Goal: Information Seeking & Learning: Check status

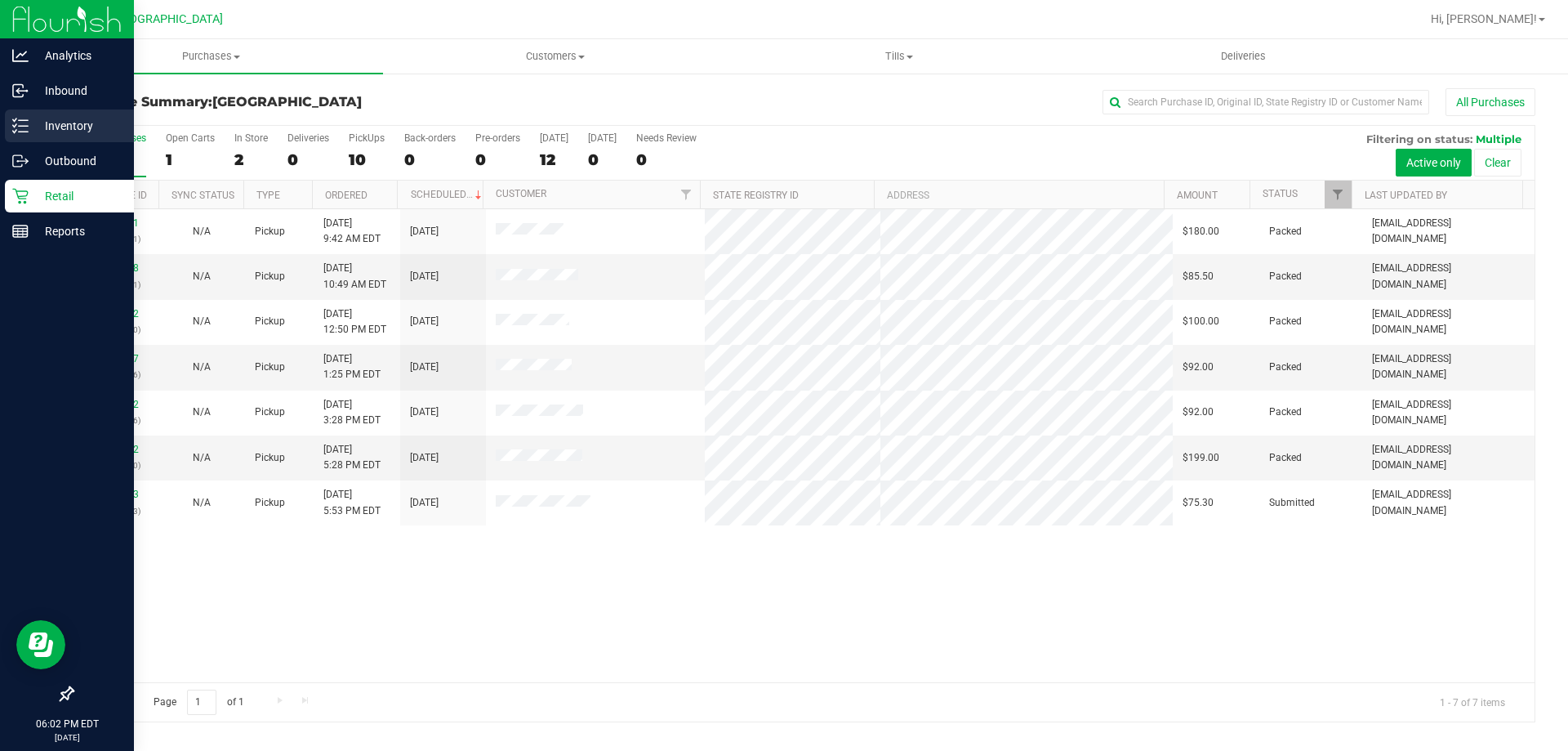
click at [67, 120] on p "Inventory" at bounding box center [78, 125] width 98 height 19
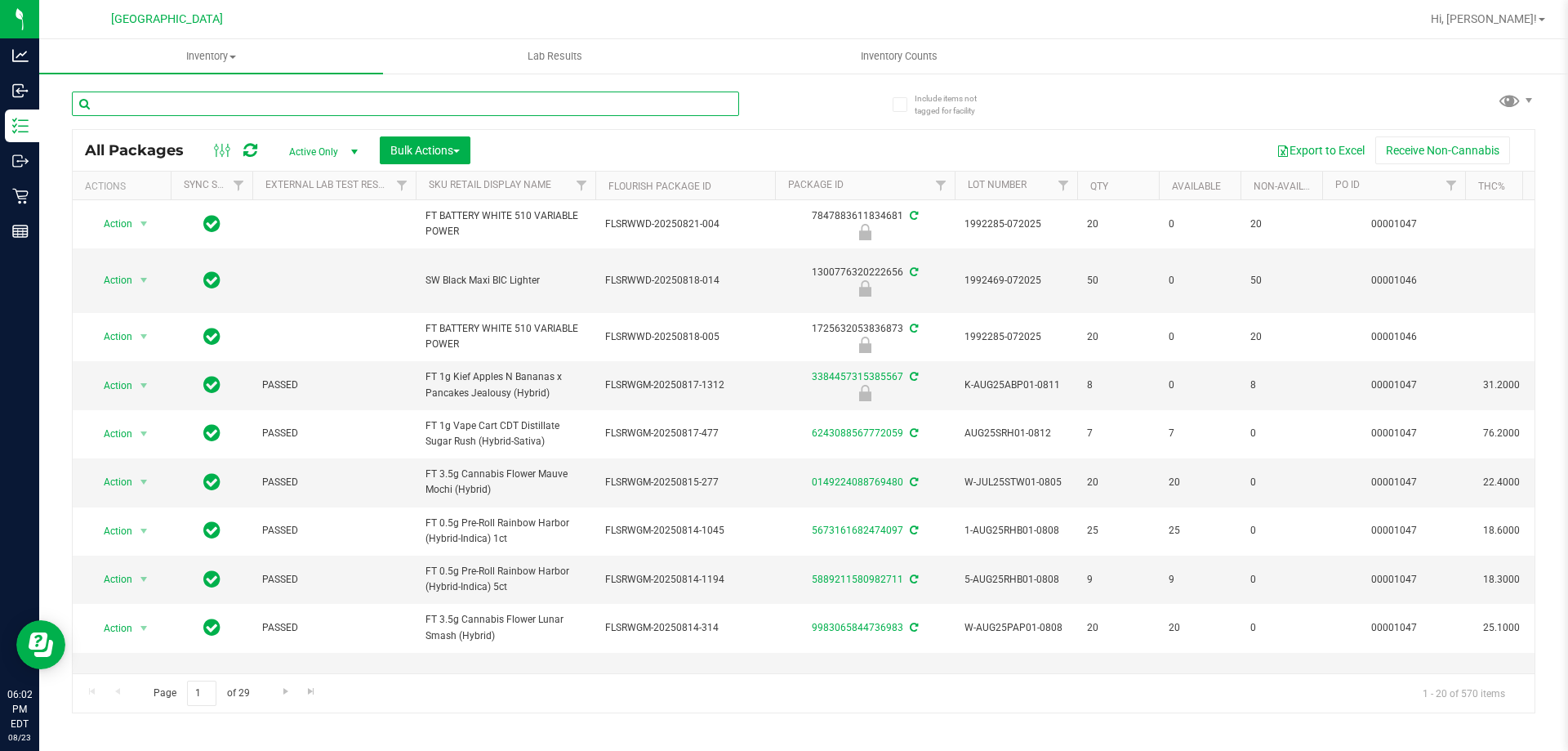
click at [181, 97] on input "text" at bounding box center [405, 104] width 667 height 24
type input "6113472411503204"
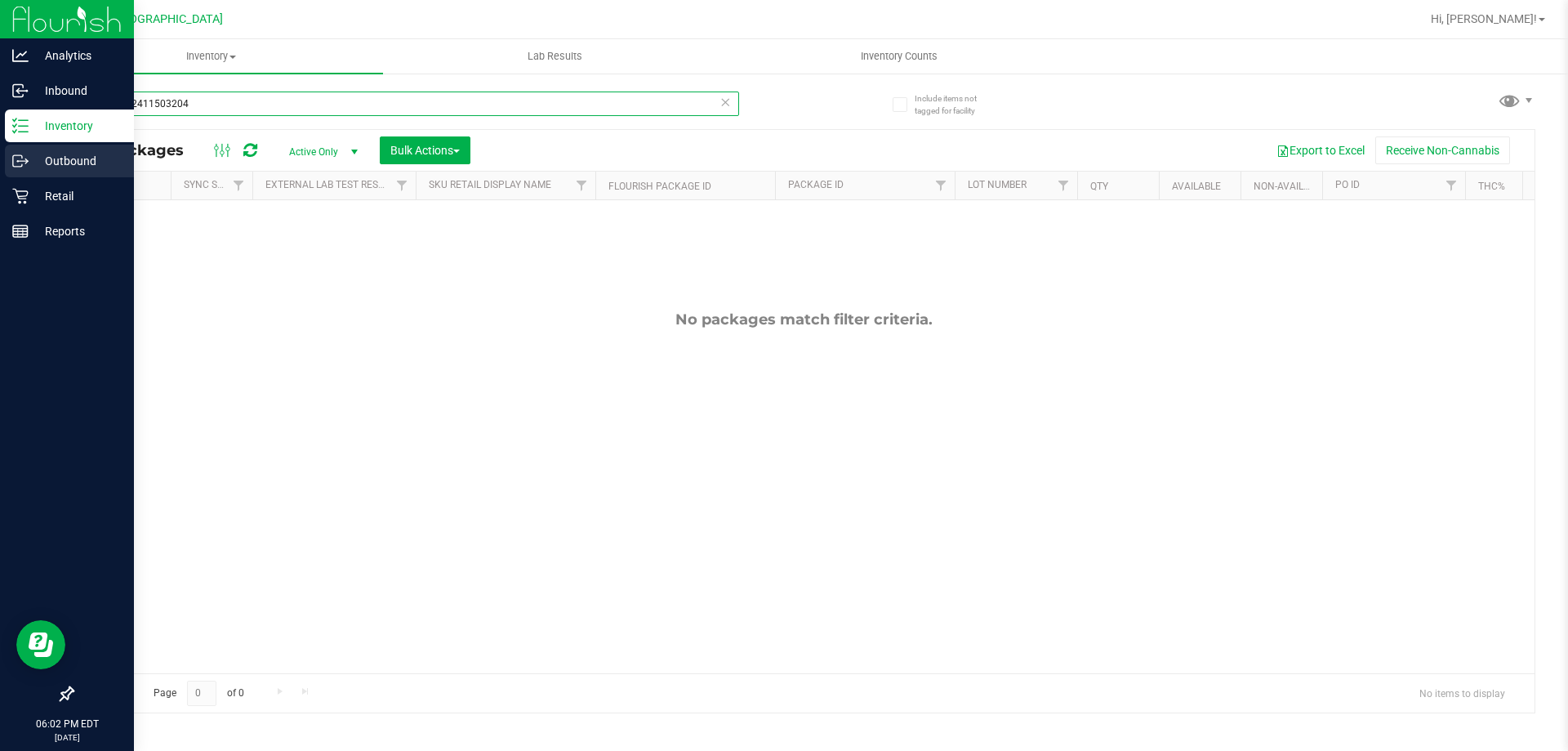
drag, startPoint x: 215, startPoint y: 112, endPoint x: 0, endPoint y: 165, distance: 221.4
click at [0, 160] on div "Analytics Inbound Inventory Outbound Retail Reports 06:02 PM EDT [DATE] 08/23 […" at bounding box center [784, 375] width 1568 height 751
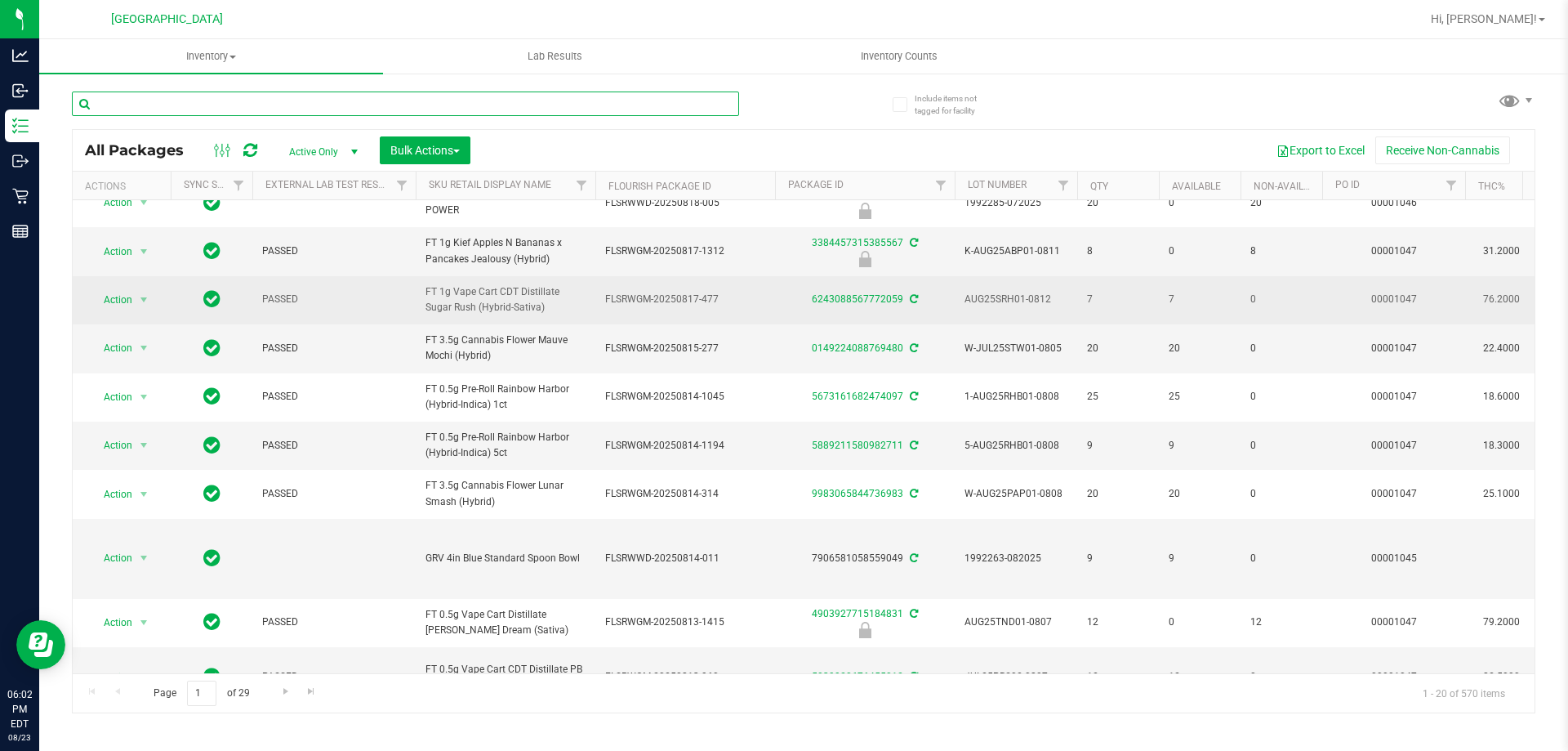
scroll to position [163, 0]
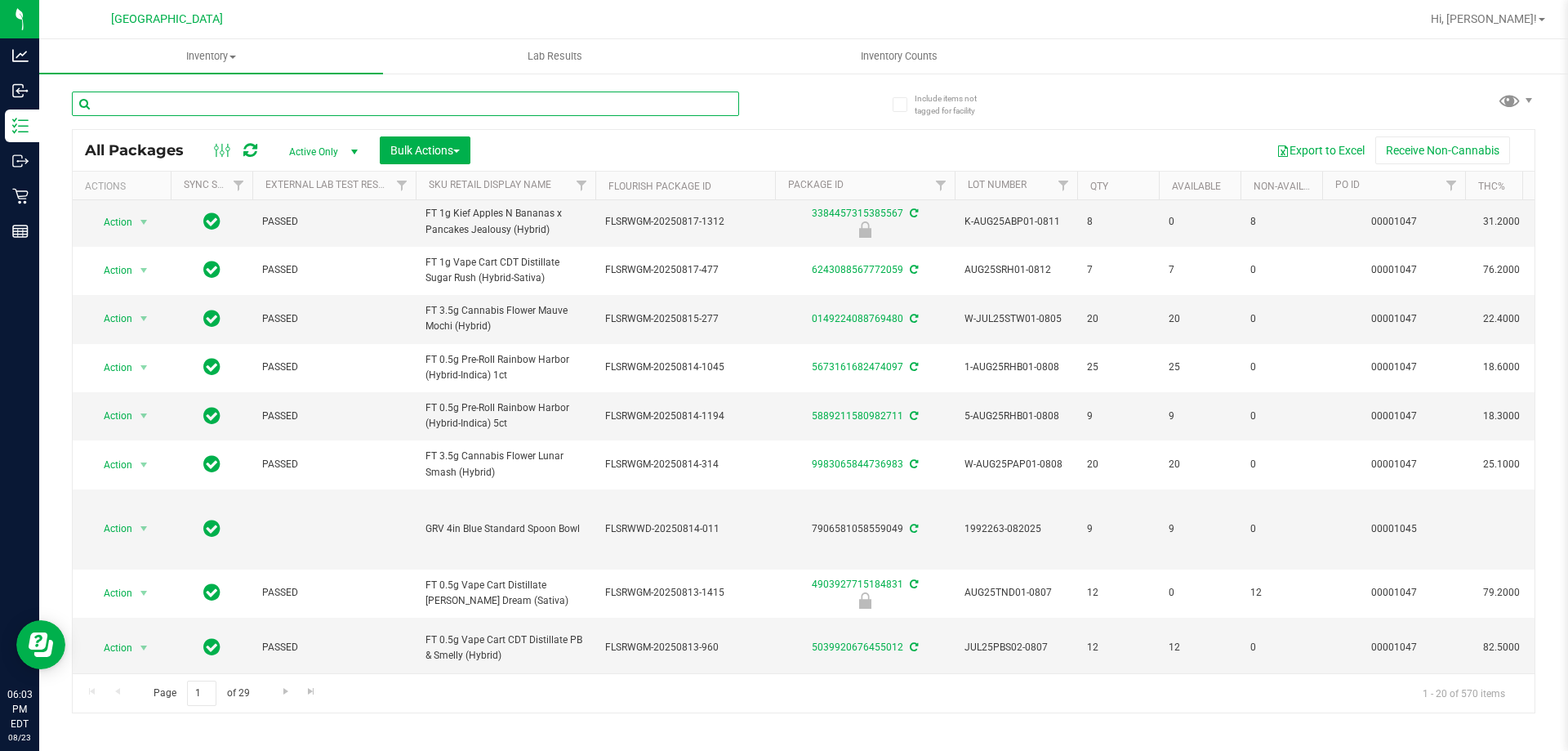
click at [298, 104] on input "text" at bounding box center [405, 104] width 667 height 24
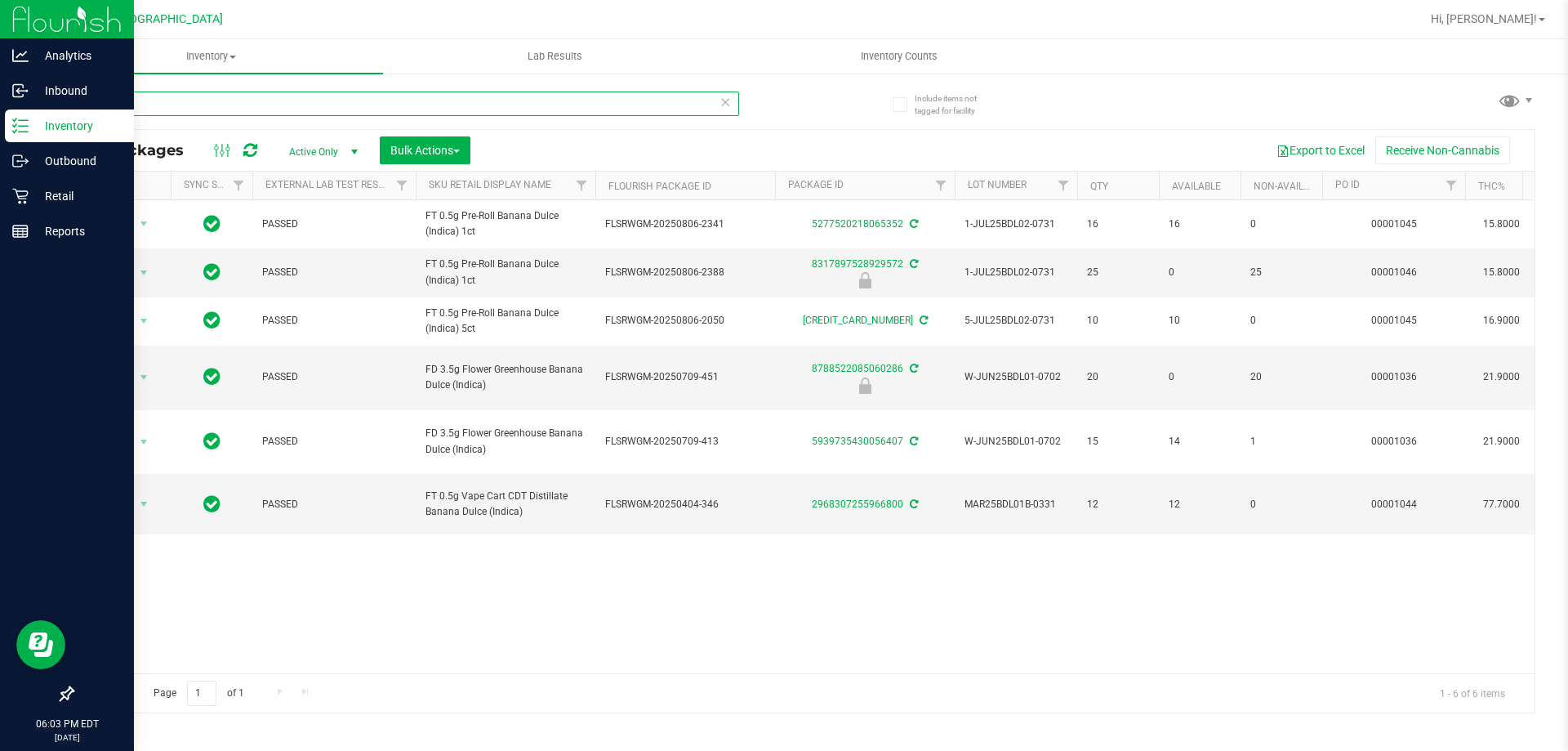
drag, startPoint x: 298, startPoint y: 109, endPoint x: 0, endPoint y: 1, distance: 317.0
click at [0, 27] on div "Analytics Inbound Inventory Outbound Retail Reports 06:03 PM EDT [DATE] 08/23 […" at bounding box center [784, 375] width 1568 height 751
type input "6113472411503204"
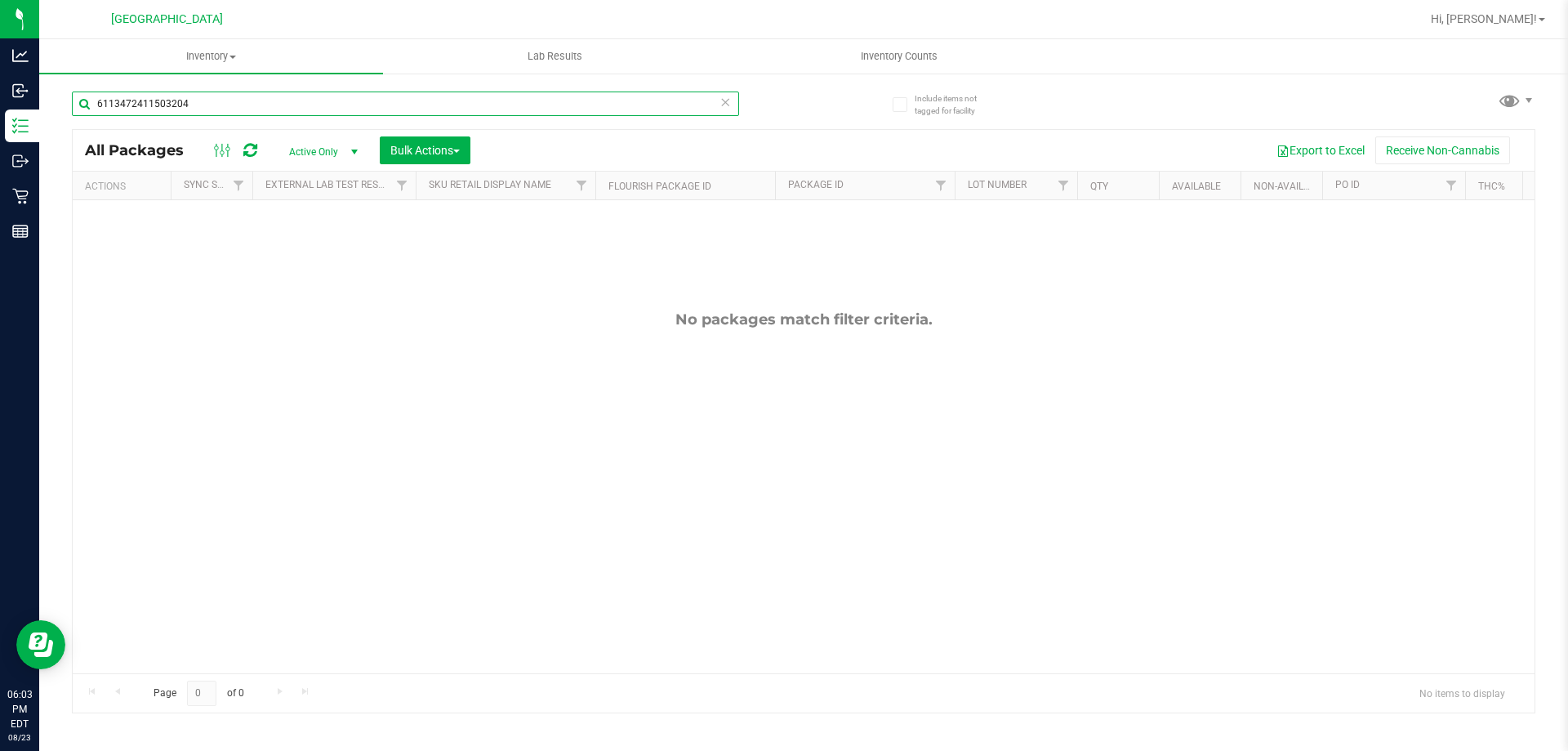
drag, startPoint x: 211, startPoint y: 92, endPoint x: 0, endPoint y: -17, distance: 237.5
click at [0, 0] on html "Analytics Inbound Inventory Outbound Retail Reports 06:03 PM EDT [DATE] 08/23 […" at bounding box center [784, 375] width 1568 height 751
